Goal: Complete application form

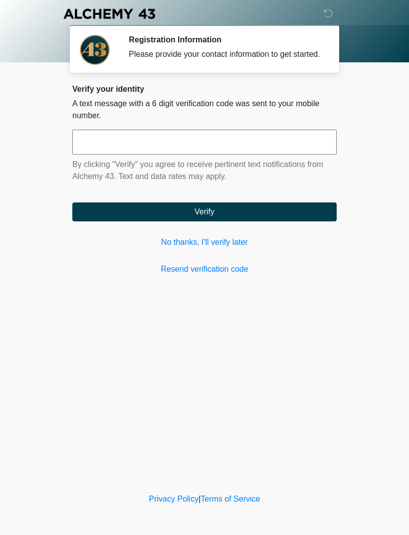
click at [217, 153] on input "text" at bounding box center [204, 142] width 264 height 25
type input "******"
click at [278, 221] on button "Verify" at bounding box center [204, 212] width 264 height 19
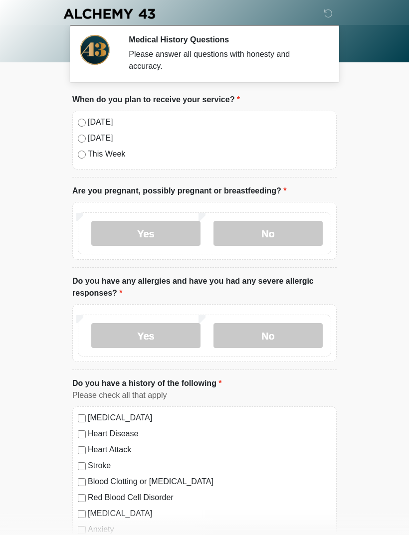
click at [283, 228] on label "No" at bounding box center [268, 233] width 109 height 25
click at [294, 334] on label "No" at bounding box center [268, 335] width 109 height 25
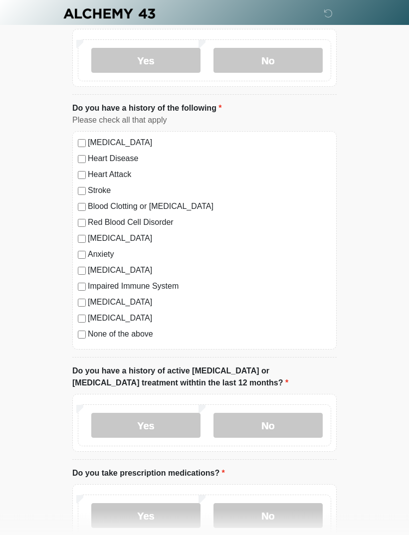
scroll to position [275, 0]
click at [286, 430] on label "No" at bounding box center [268, 425] width 109 height 25
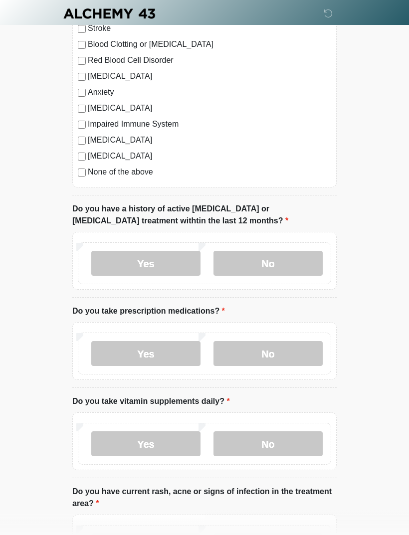
scroll to position [438, 0]
click at [305, 351] on label "No" at bounding box center [268, 353] width 109 height 25
click at [184, 443] on label "Yes" at bounding box center [145, 444] width 109 height 25
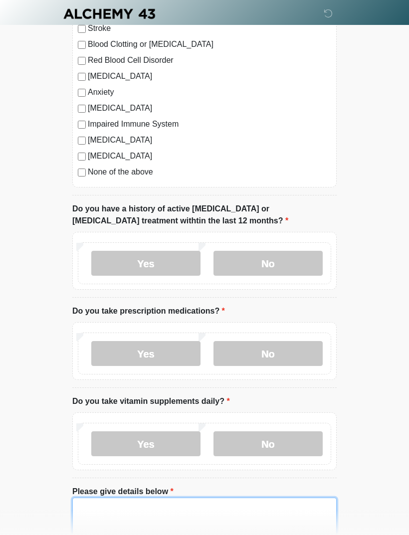
click at [216, 514] on textarea "Please give details below" at bounding box center [204, 519] width 264 height 43
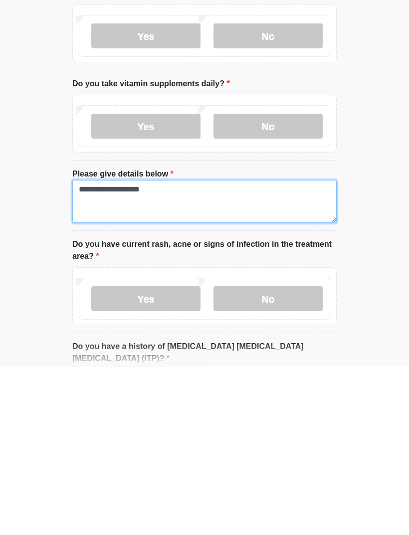
type textarea "**********"
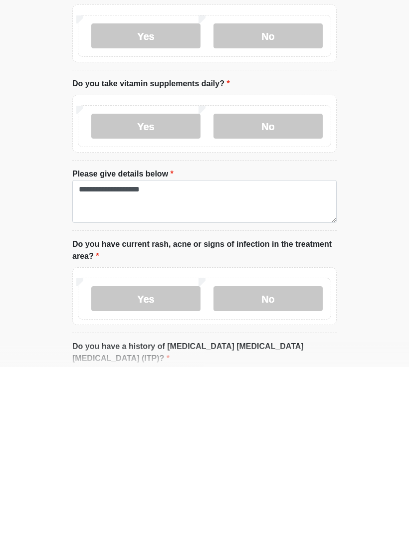
click at [290, 455] on label "No" at bounding box center [268, 467] width 109 height 25
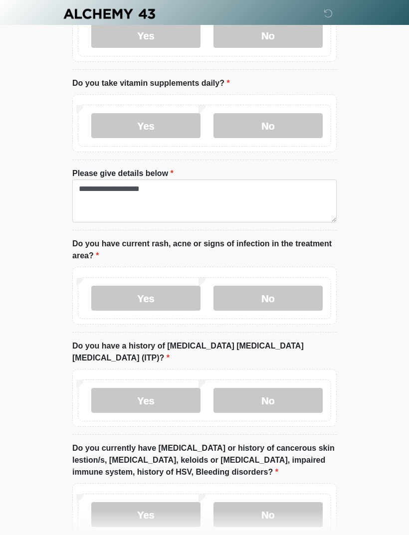
click at [301, 388] on label "No" at bounding box center [268, 400] width 109 height 25
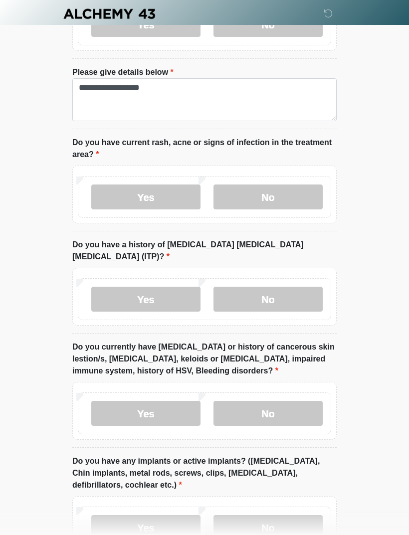
click at [286, 401] on label "No" at bounding box center [268, 413] width 109 height 25
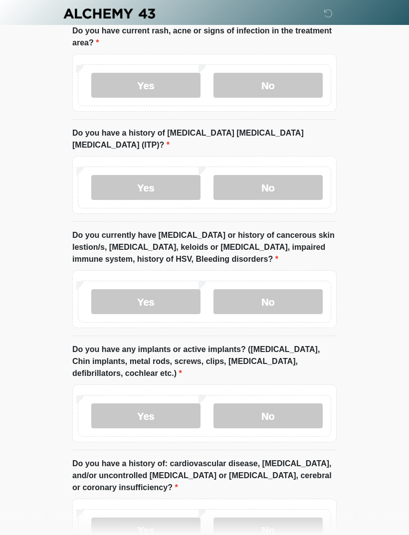
click at [298, 404] on label "No" at bounding box center [268, 416] width 109 height 25
click at [292, 518] on label "No" at bounding box center [268, 530] width 109 height 25
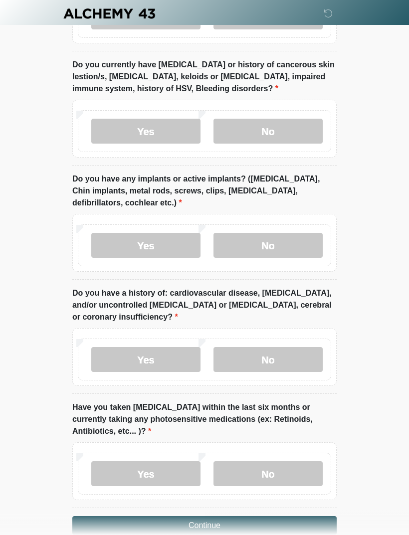
scroll to position [1140, 0]
click at [301, 462] on label "No" at bounding box center [268, 474] width 109 height 25
click at [300, 517] on button "Continue" at bounding box center [204, 526] width 264 height 19
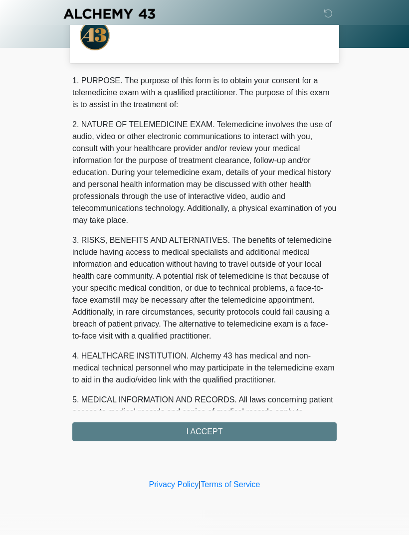
scroll to position [0, 0]
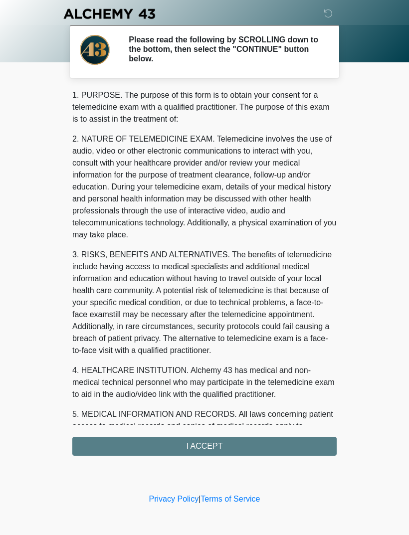
click at [274, 437] on div "1. PURPOSE. The purpose of this form is to obtain your consent for a telemedici…" at bounding box center [204, 272] width 264 height 367
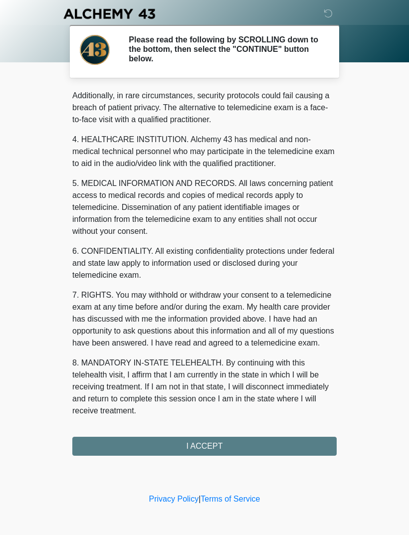
scroll to position [243, 0]
click at [227, 442] on button "I ACCEPT" at bounding box center [204, 446] width 264 height 19
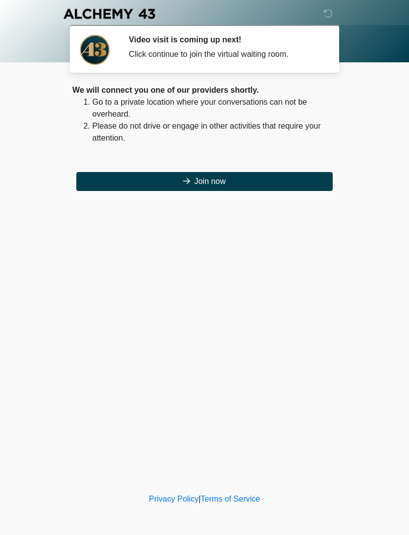
click at [275, 181] on button "Join now" at bounding box center [204, 181] width 257 height 19
